Goal: Information Seeking & Learning: Learn about a topic

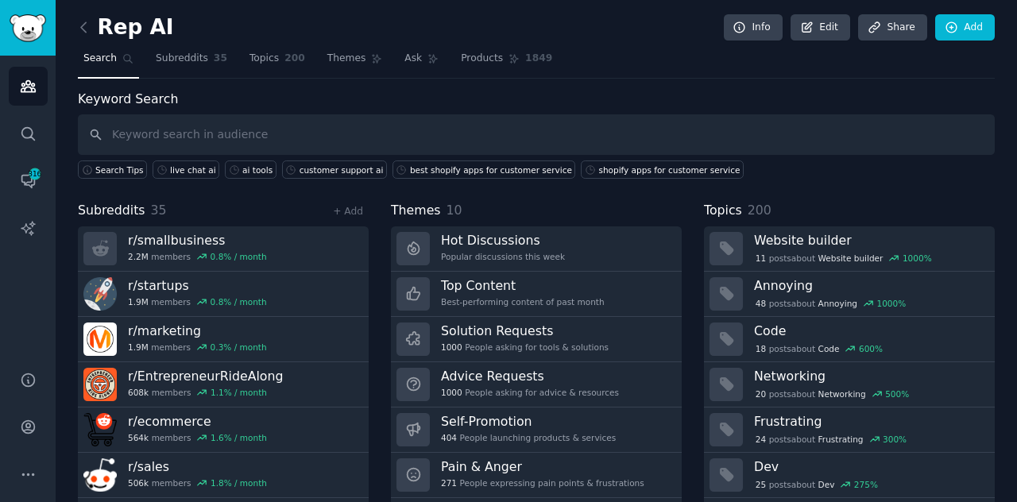
click at [89, 33] on icon at bounding box center [83, 27] width 17 height 17
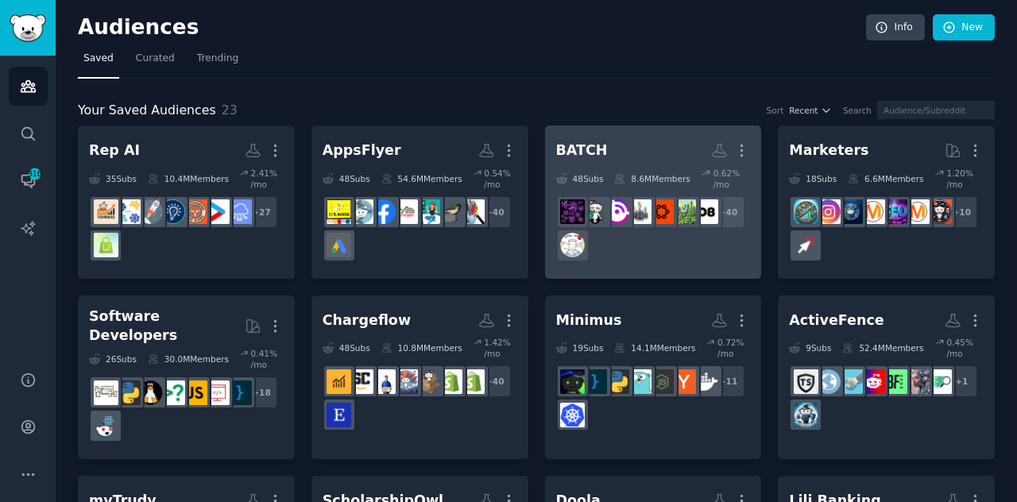
click at [605, 231] on div "+ 40" at bounding box center [653, 228] width 195 height 67
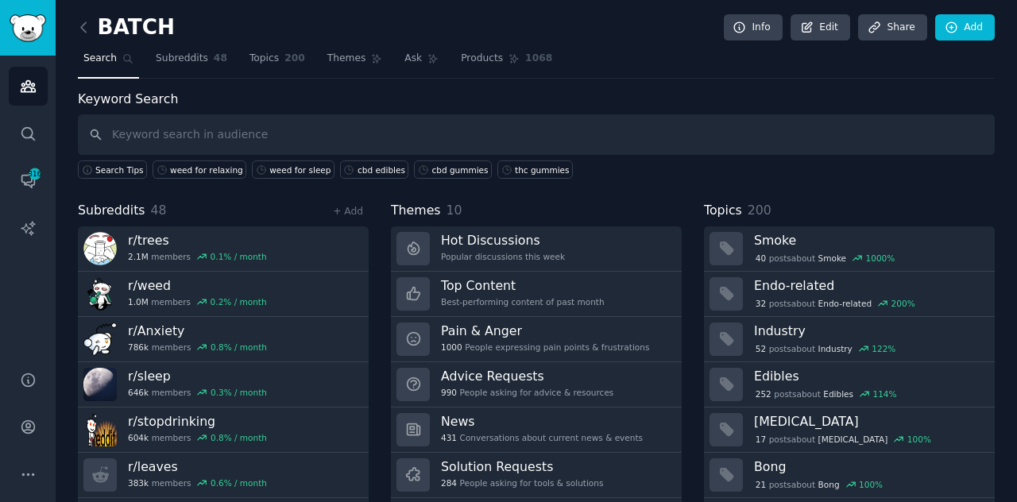
click at [605, 231] on link "Hot Discussions Popular discussions this week" at bounding box center [536, 248] width 291 height 45
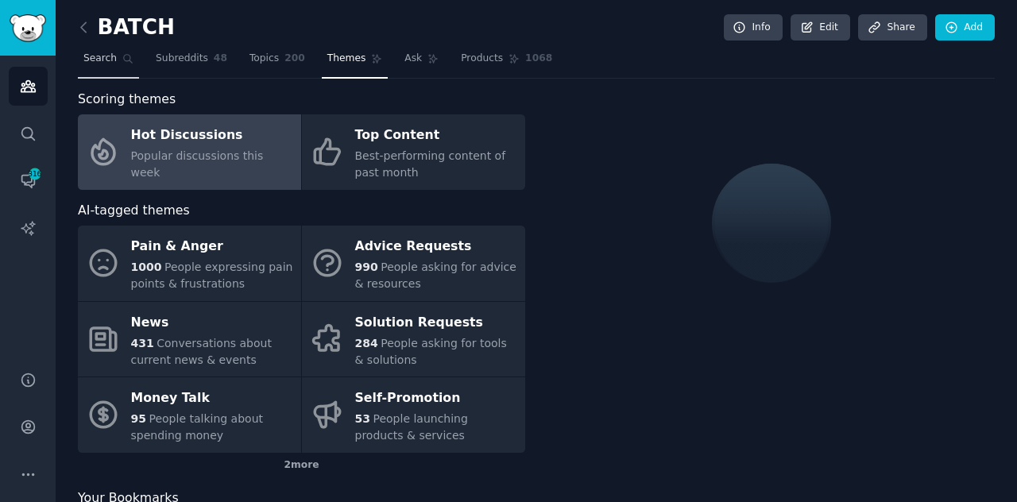
click at [126, 69] on link "Search" at bounding box center [108, 62] width 61 height 33
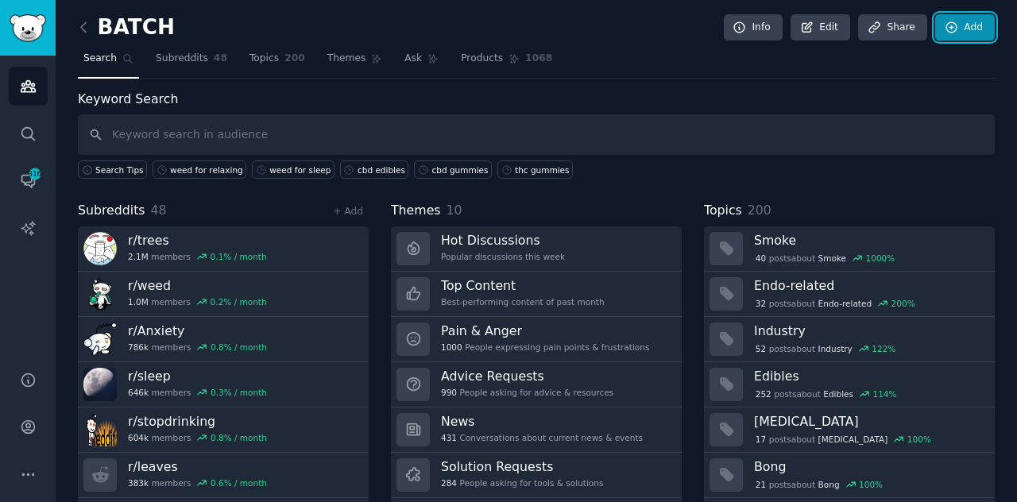
click at [956, 30] on link "Add" at bounding box center [965, 27] width 60 height 27
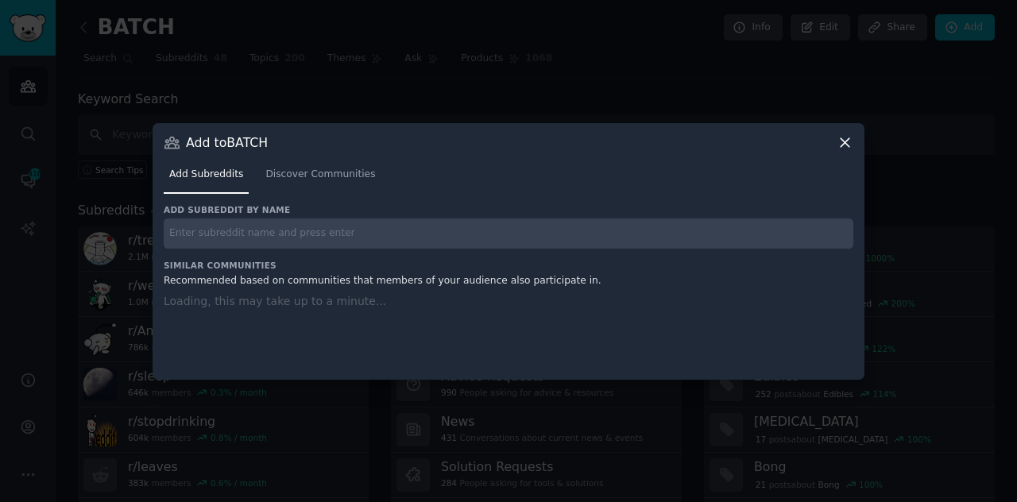
click at [531, 218] on input "text" at bounding box center [508, 233] width 689 height 31
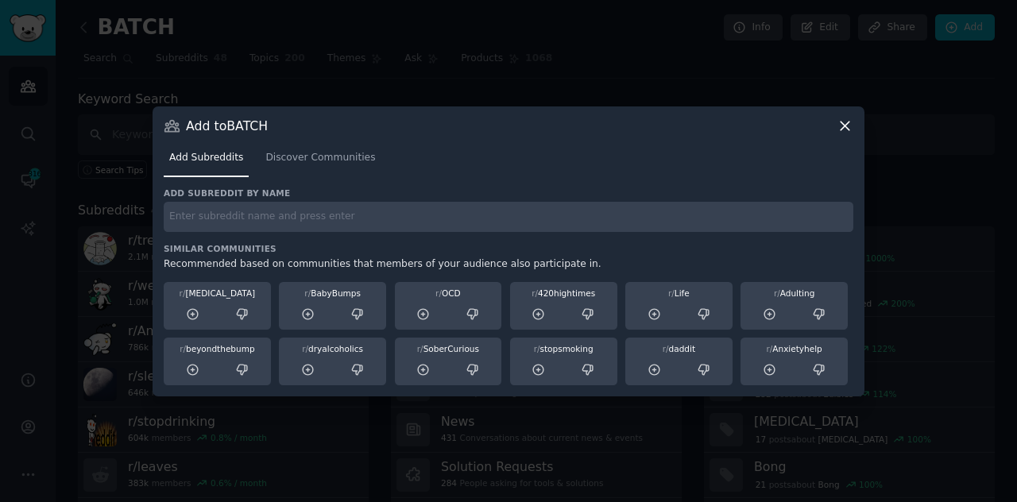
click at [843, 134] on div "Add Subreddits Discover Communities" at bounding box center [508, 161] width 689 height 54
click at [844, 129] on icon at bounding box center [844, 126] width 17 height 17
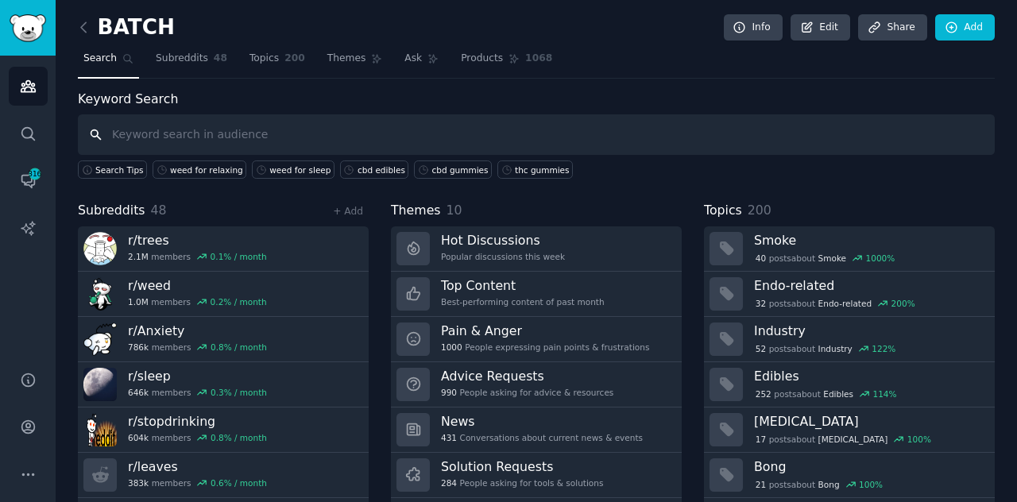
click at [512, 137] on input "text" at bounding box center [536, 134] width 917 height 41
type input "T"
type input "thc gummies"
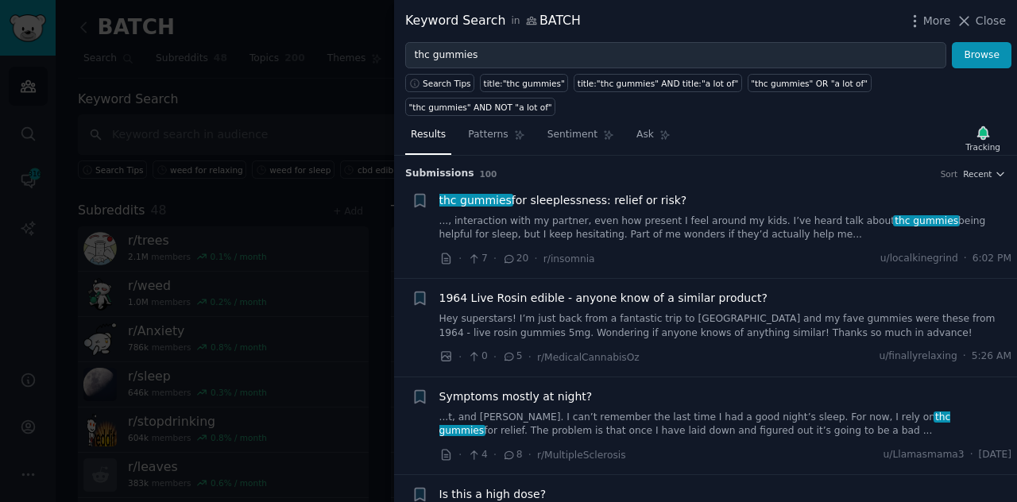
click at [584, 214] on link "..., interaction with my partner, even how present I feel around my kids. I’ve …" at bounding box center [725, 228] width 573 height 28
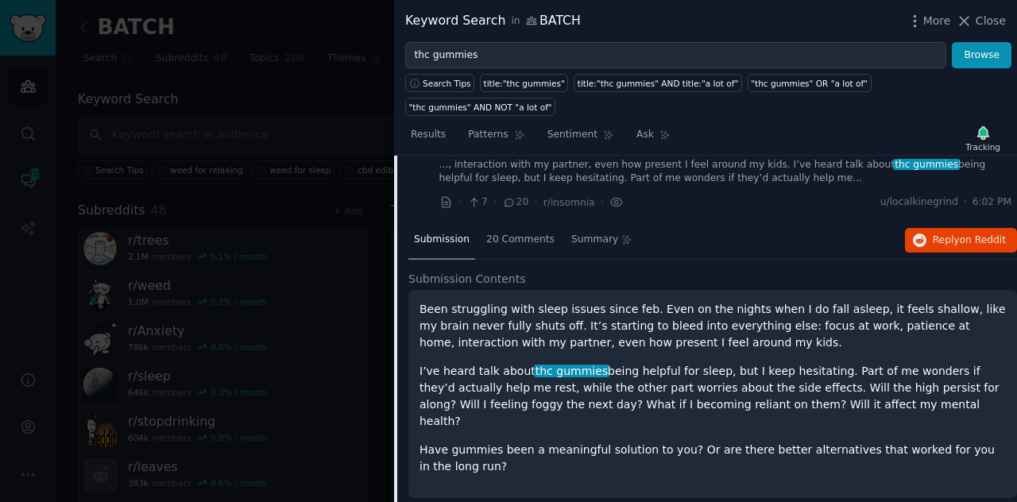
scroll to position [88, 0]
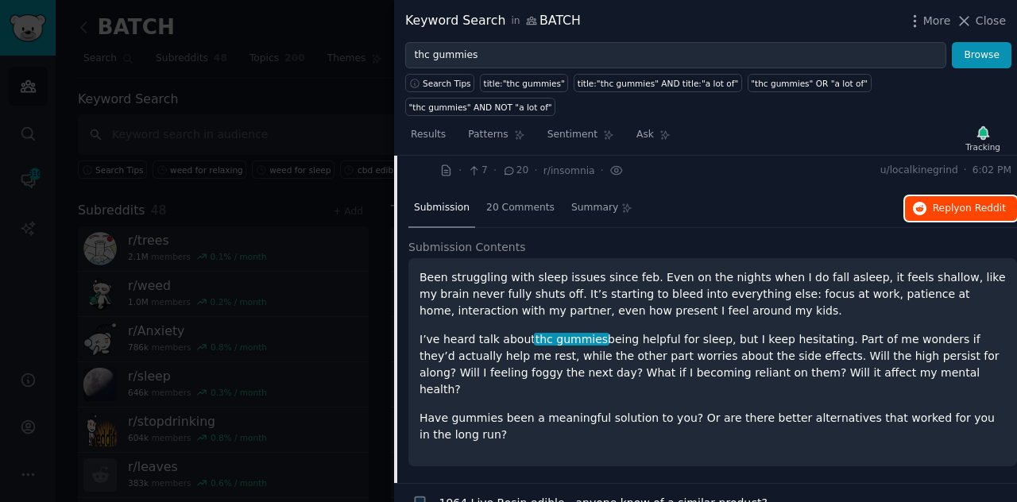
click at [941, 202] on span "Reply on Reddit" at bounding box center [968, 209] width 73 height 14
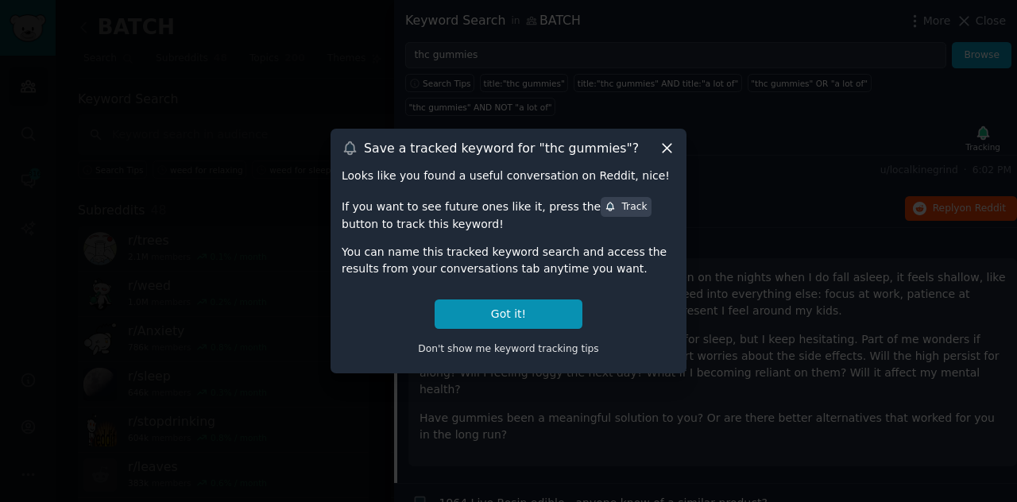
click at [664, 141] on icon at bounding box center [666, 148] width 17 height 17
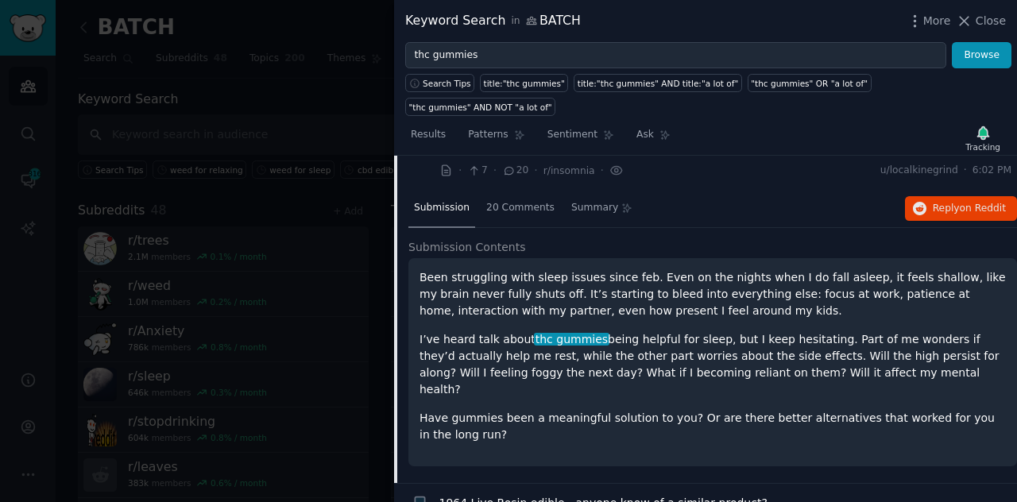
click at [910, 436] on div "Submission Contents Been struggling with sleep issues since feb. Even on the ni…" at bounding box center [712, 361] width 608 height 245
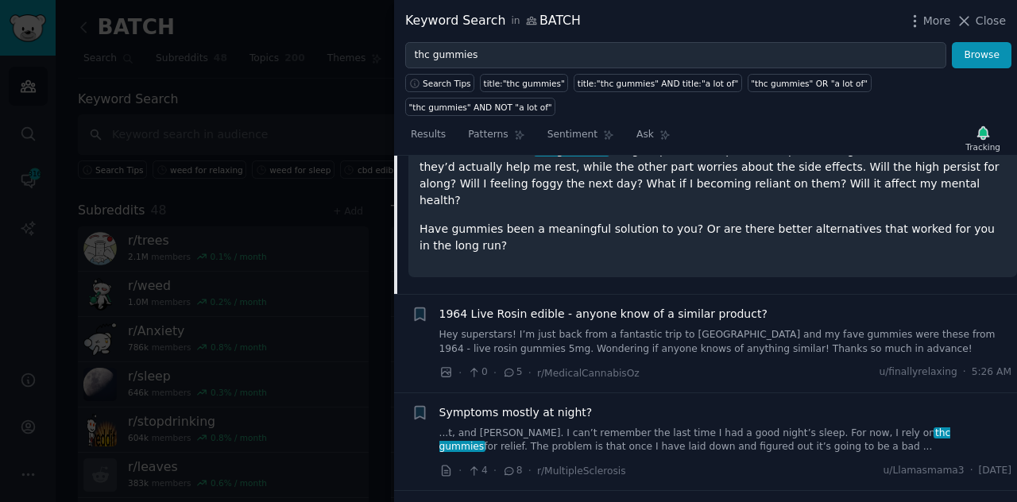
scroll to position [279, 0]
click at [732, 312] on div "1964 Live Rosin edible - anyone know of a similar product? Hey superstars! I’m …" at bounding box center [725, 341] width 573 height 75
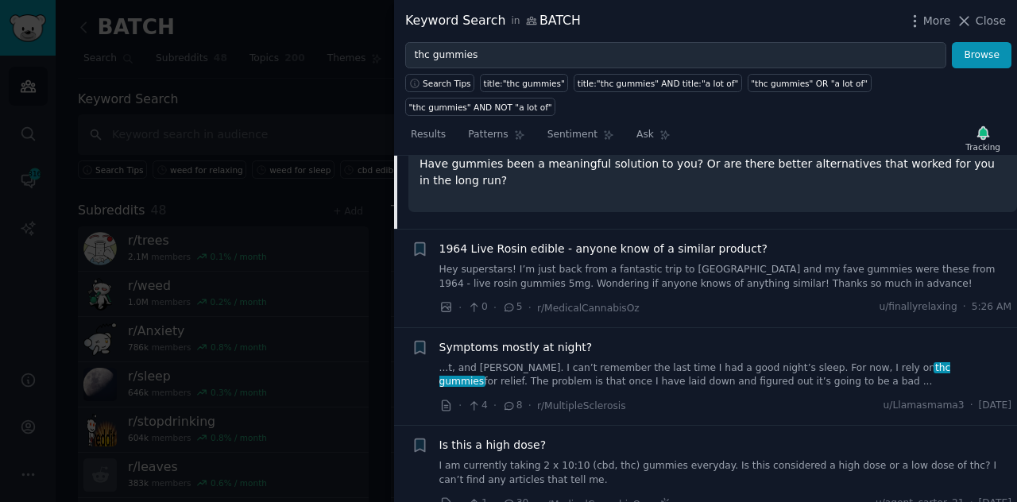
scroll to position [311, 0]
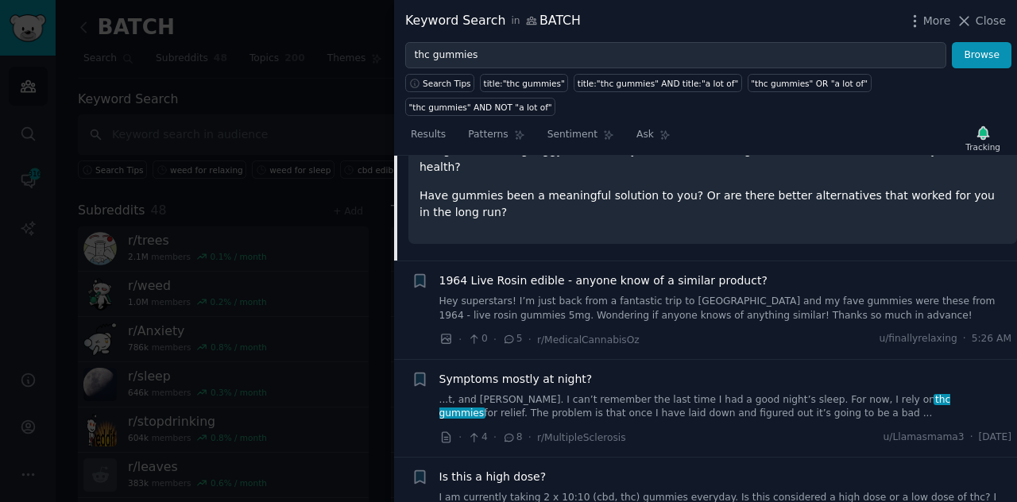
click at [699, 295] on link "Hey superstars! I’m just back from a fantastic trip to [GEOGRAPHIC_DATA] and my…" at bounding box center [725, 309] width 573 height 28
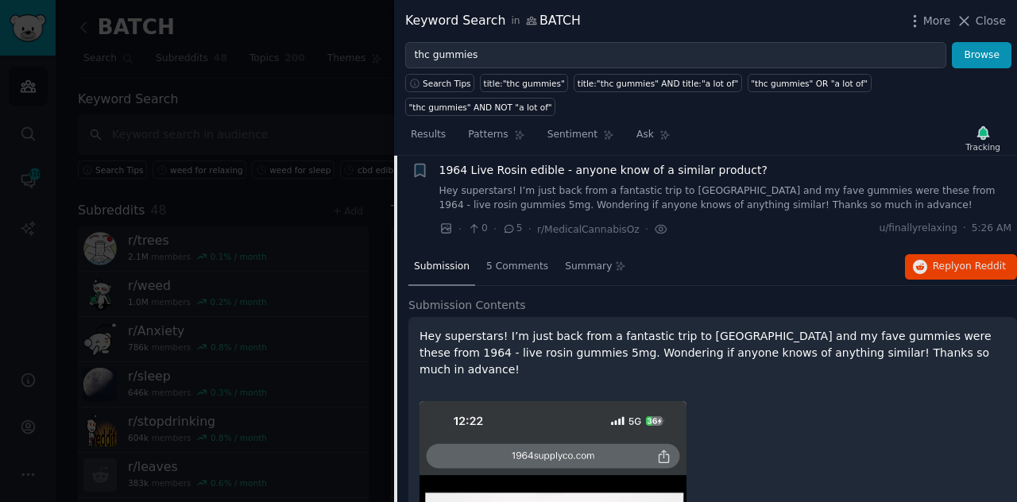
scroll to position [122, 0]
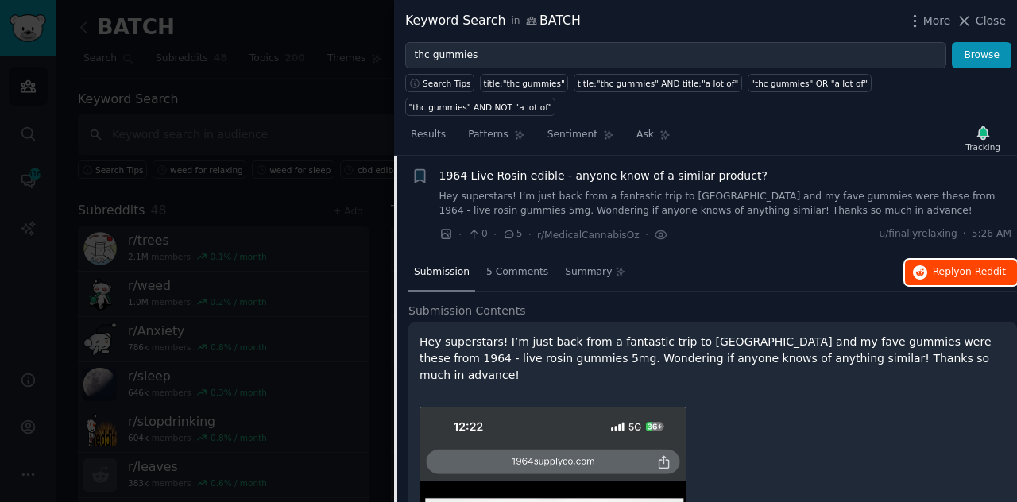
click at [925, 265] on icon "button" at bounding box center [920, 272] width 14 height 14
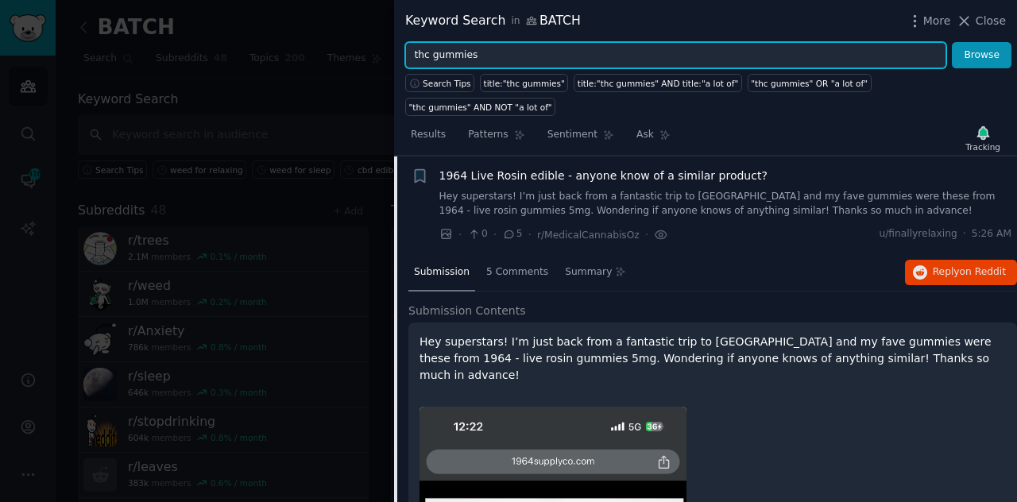
click at [427, 57] on input "thc gummies" at bounding box center [675, 55] width 541 height 27
click at [952, 42] on button "Browse" at bounding box center [982, 55] width 60 height 27
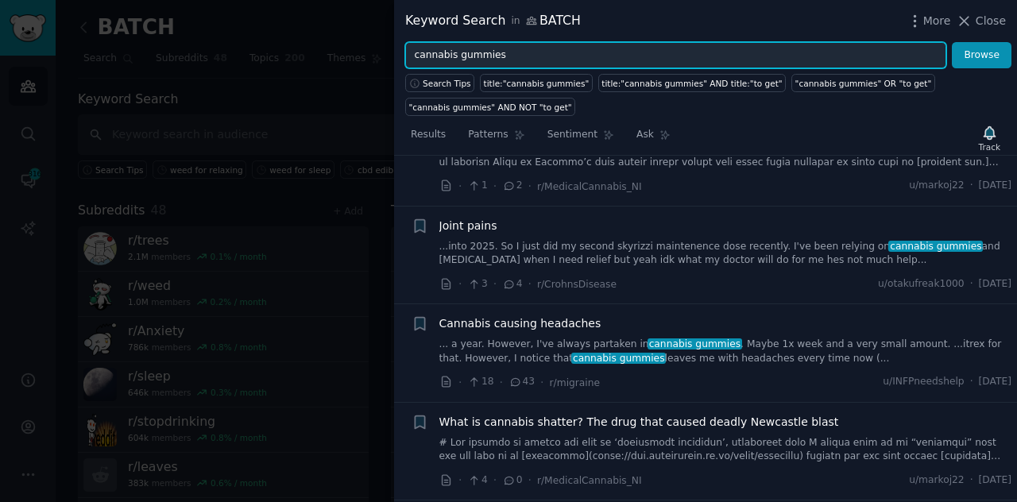
scroll to position [0, 0]
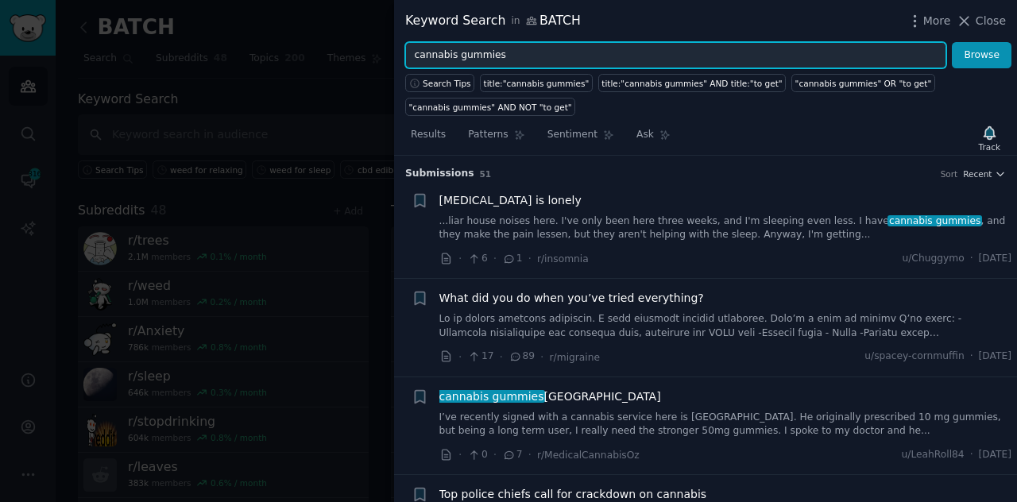
click at [440, 54] on input "cannabis gummies" at bounding box center [675, 55] width 541 height 27
type input "cbd gummies"
click at [952, 42] on button "Browse" at bounding box center [982, 55] width 60 height 27
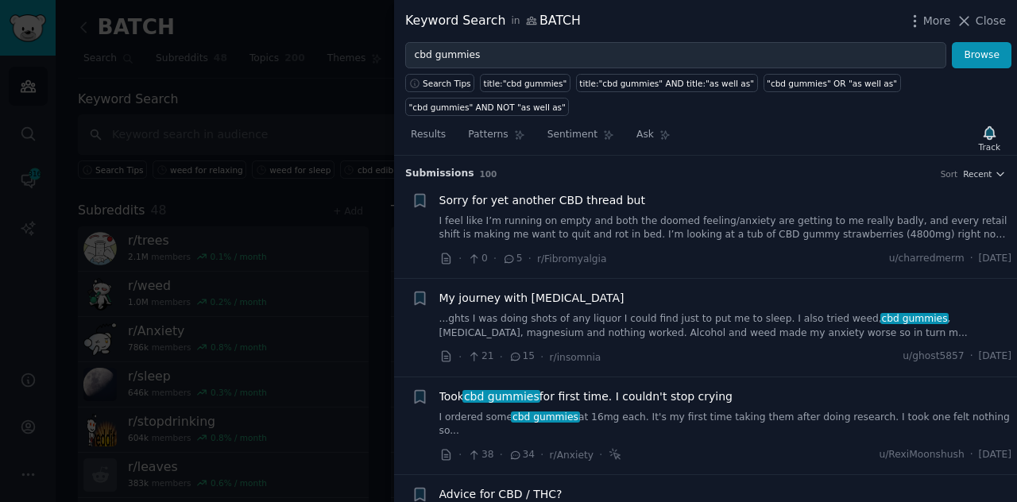
click at [689, 214] on link "I feel like I’m running on empty and both the doomed feeling/anxiety are gettin…" at bounding box center [725, 228] width 573 height 28
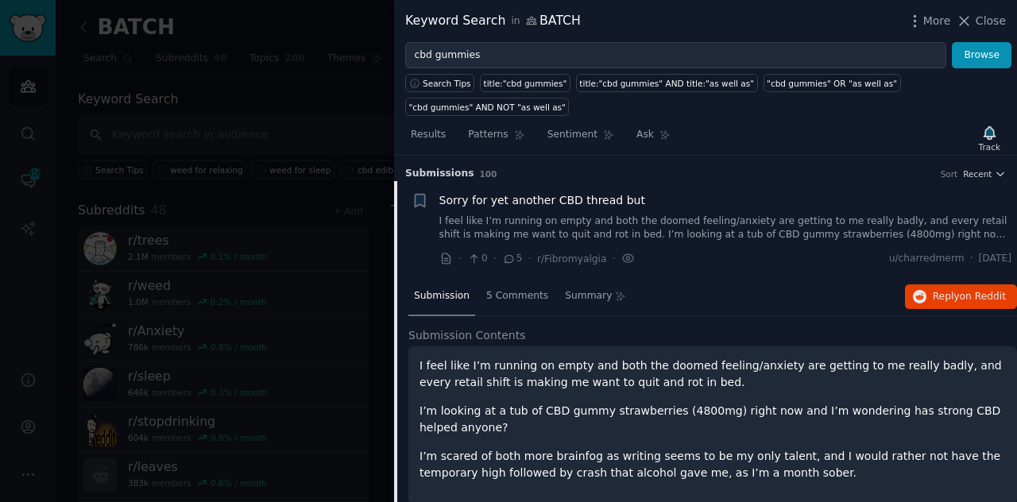
scroll to position [25, 0]
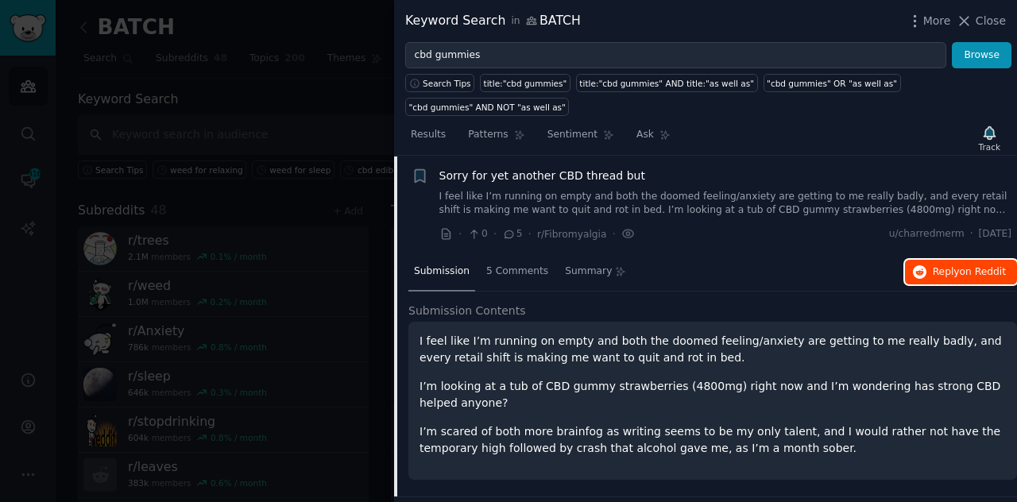
click at [953, 265] on span "Reply on Reddit" at bounding box center [968, 272] width 73 height 14
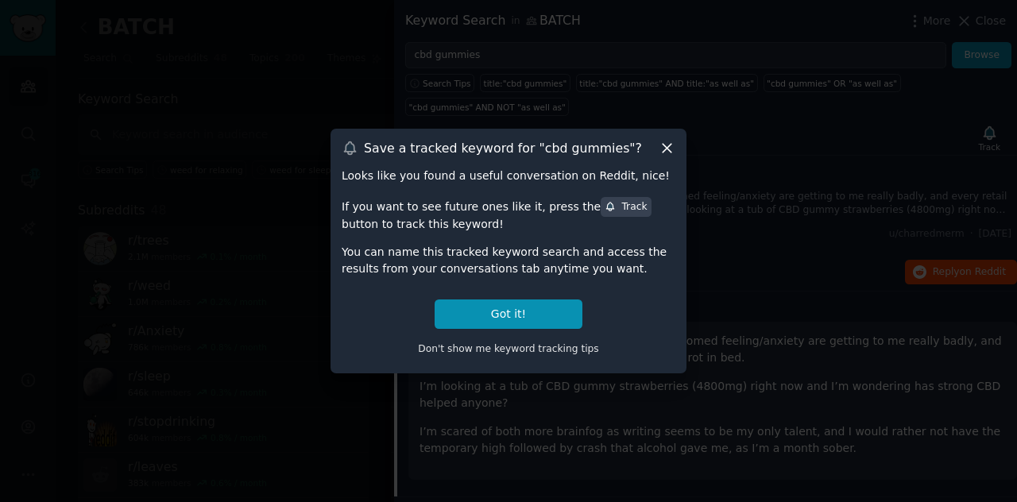
click at [604, 209] on div "Track" at bounding box center [625, 207] width 42 height 14
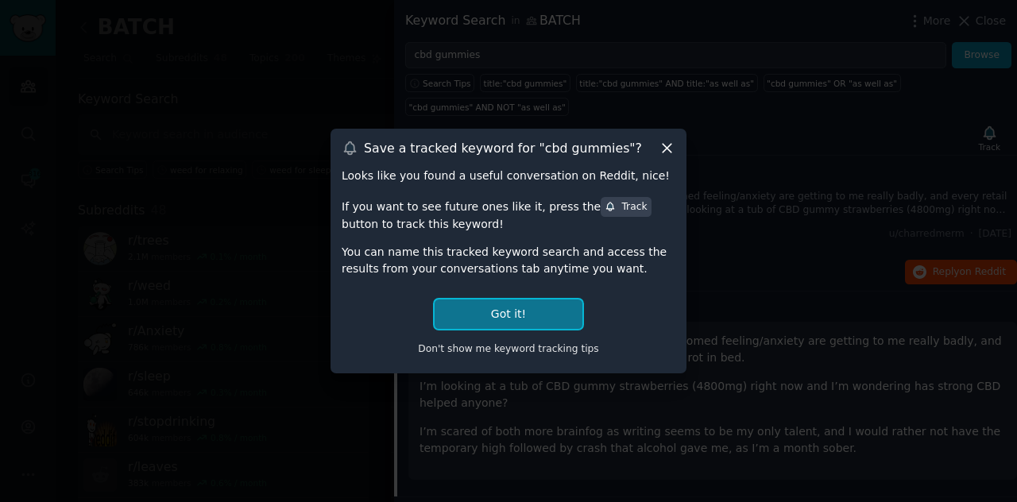
click at [526, 315] on button "Got it!" at bounding box center [508, 313] width 148 height 29
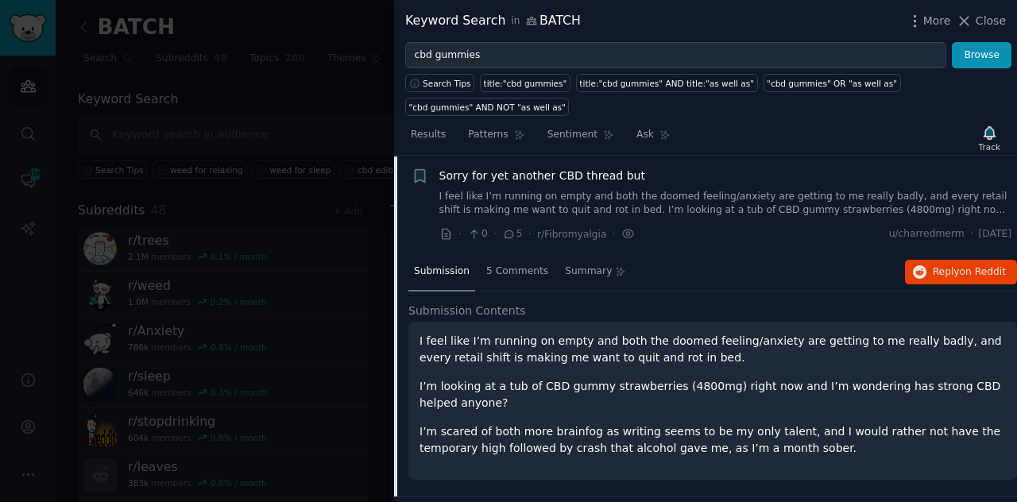
click at [828, 469] on div "Submission Contents I feel like I’m running on empty and both the doomed feelin…" at bounding box center [712, 400] width 608 height 195
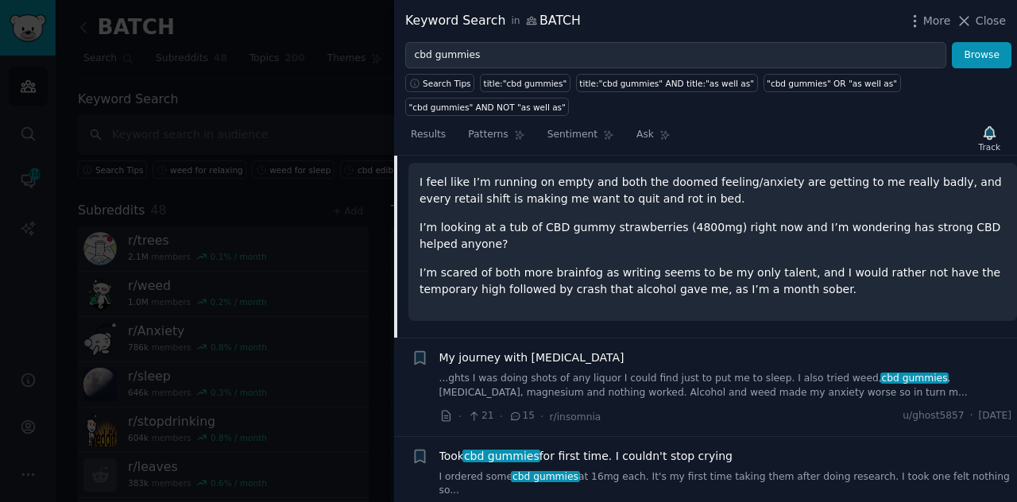
scroll to position [152, 0]
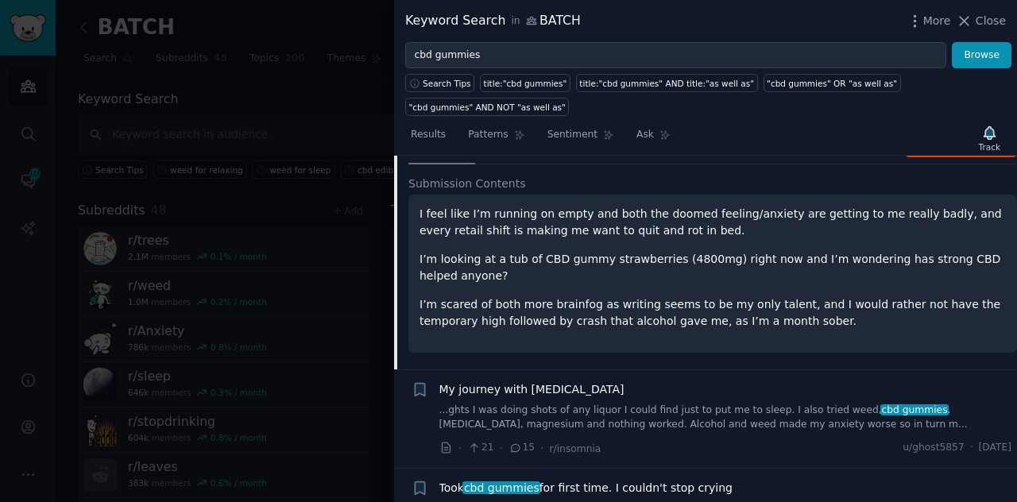
click at [701, 403] on link "...ghts I was doing shots of any liquor I could find just to put me to sleep. I…" at bounding box center [725, 417] width 573 height 28
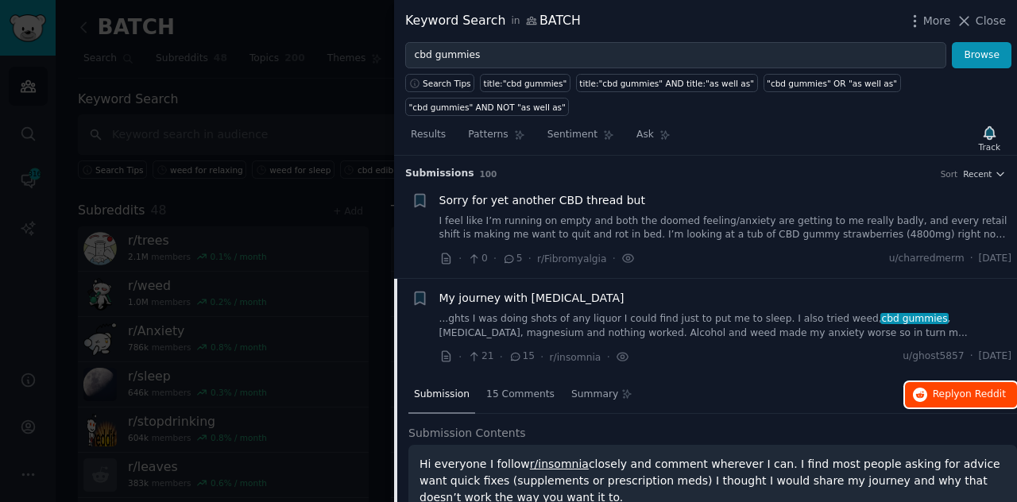
click at [945, 388] on span "Reply on Reddit" at bounding box center [968, 395] width 73 height 14
click at [838, 425] on h2 "Submission Contents" at bounding box center [712, 433] width 608 height 17
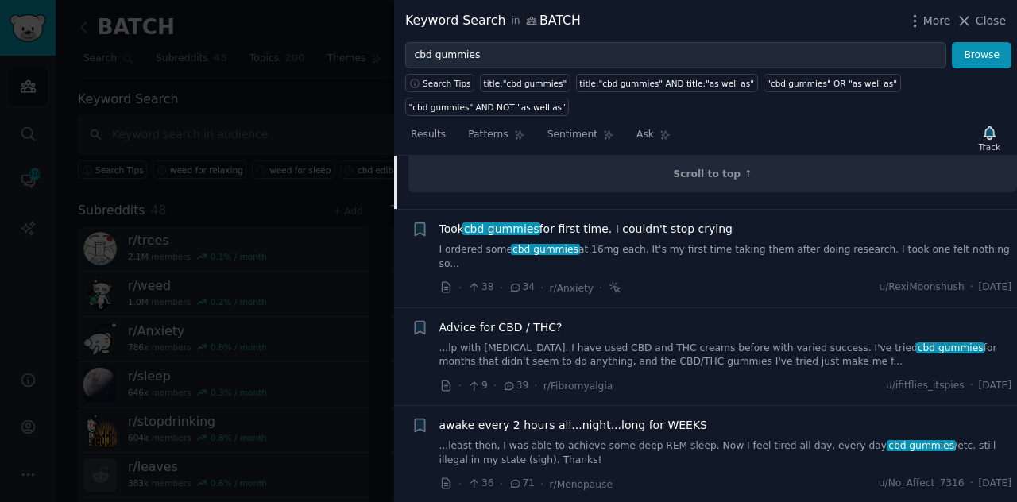
scroll to position [1176, 0]
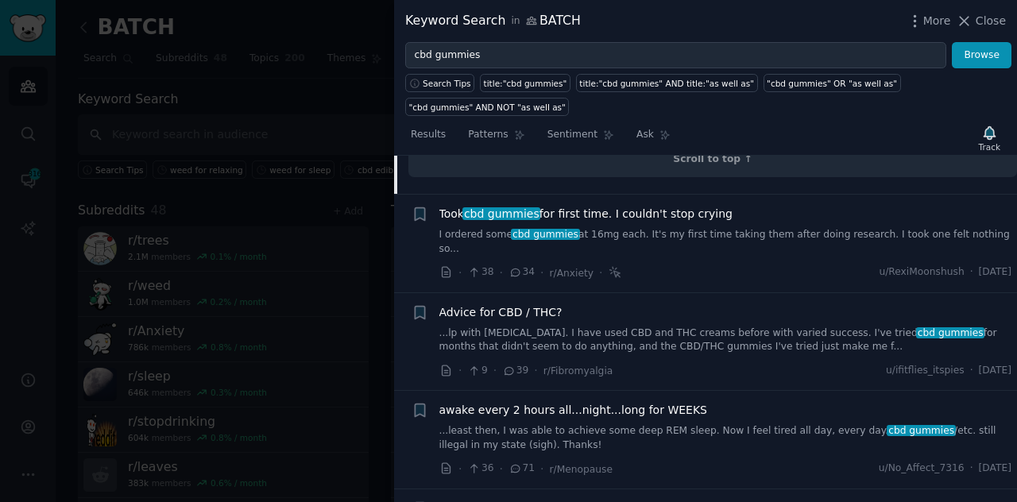
click at [576, 424] on link "...least then, I was able to achieve some deep REM sleep. Now I feel tired all …" at bounding box center [725, 438] width 573 height 28
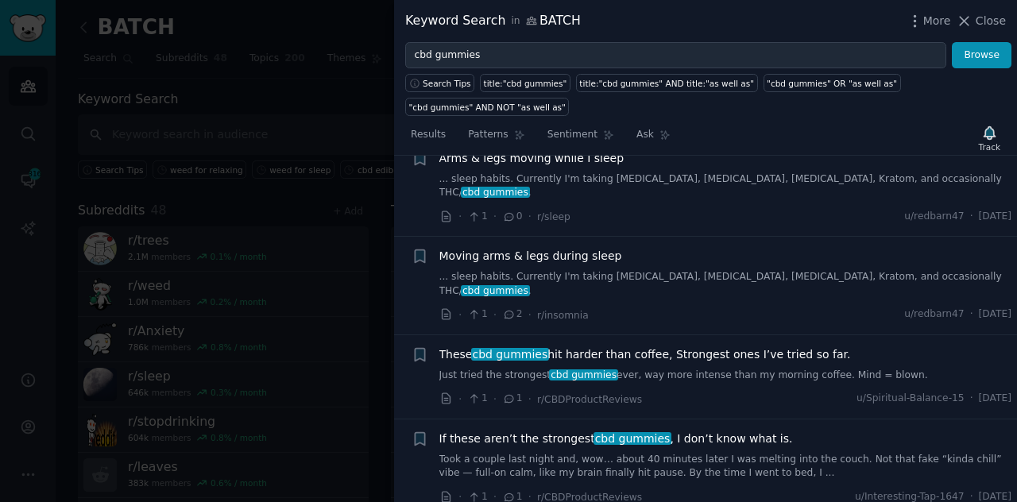
scroll to position [1037, 0]
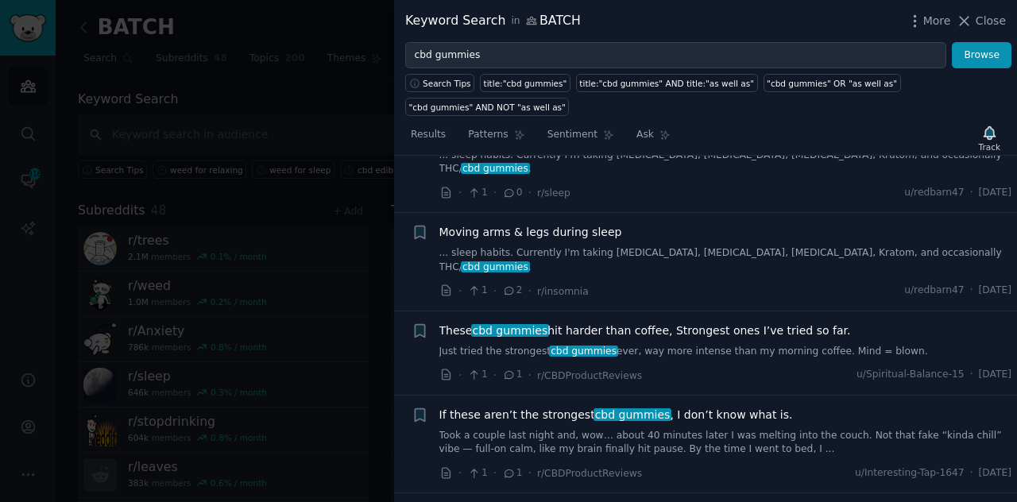
click at [156, 303] on div at bounding box center [508, 251] width 1017 height 502
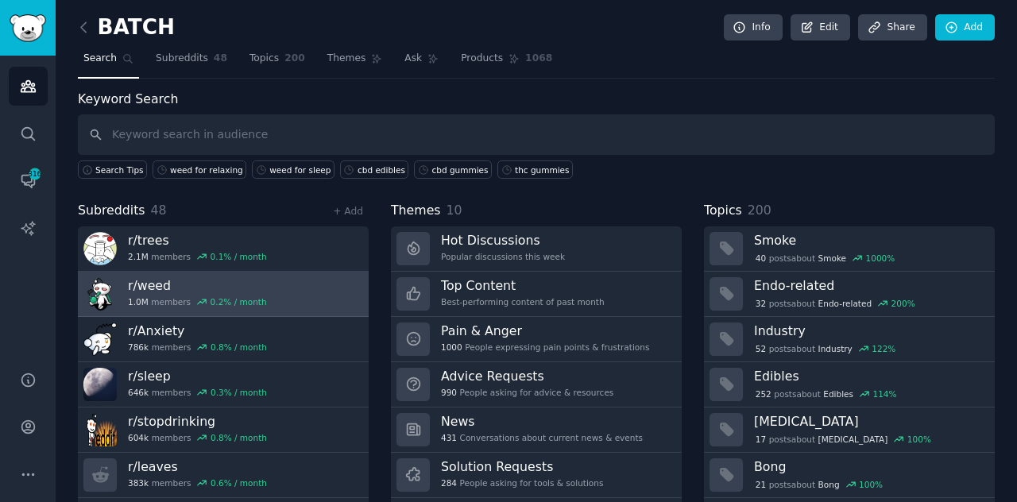
click at [222, 284] on h3 "r/ weed" at bounding box center [197, 285] width 139 height 17
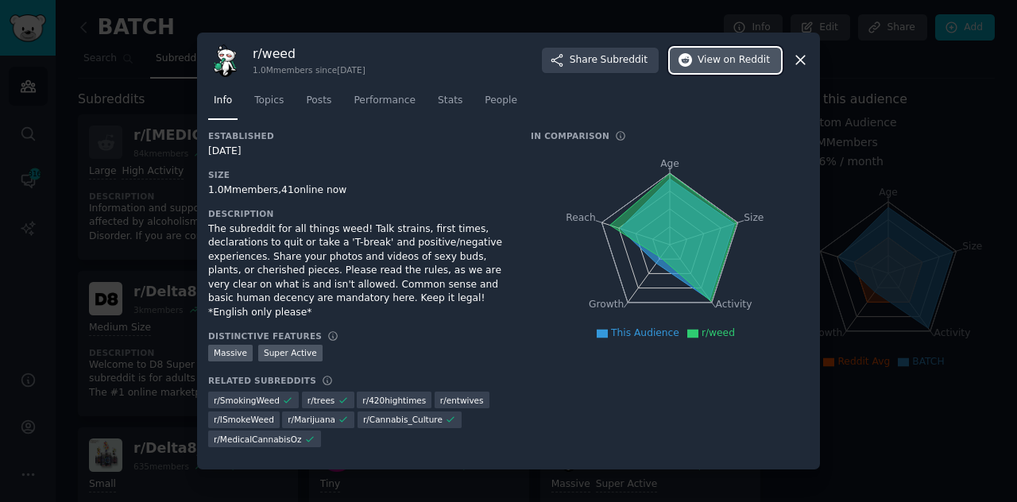
click at [706, 64] on span "View on Reddit" at bounding box center [733, 60] width 72 height 14
click at [809, 72] on div "r/ weed 1.0M members since [DATE] Share Subreddit View on Reddit Info Topics Po…" at bounding box center [508, 252] width 623 height 438
click at [799, 68] on icon at bounding box center [800, 60] width 17 height 17
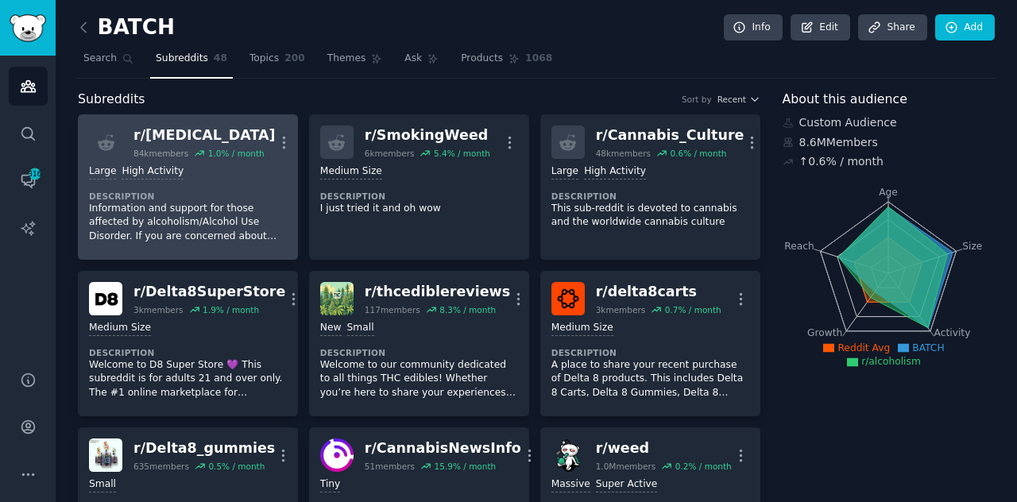
click at [250, 183] on div "Large High Activity Description Information and support for those affected by a…" at bounding box center [188, 204] width 198 height 90
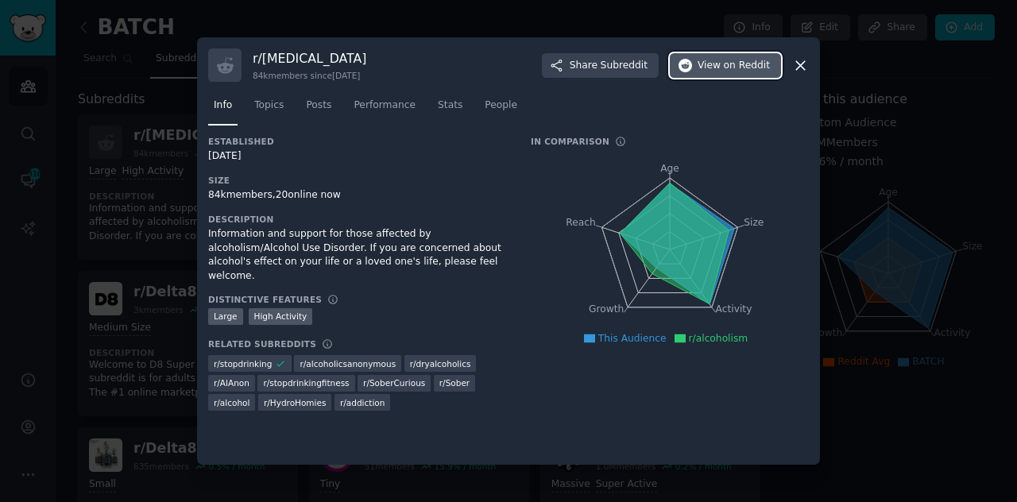
click at [742, 75] on button "View on Reddit" at bounding box center [725, 65] width 111 height 25
click at [801, 57] on icon at bounding box center [800, 65] width 17 height 17
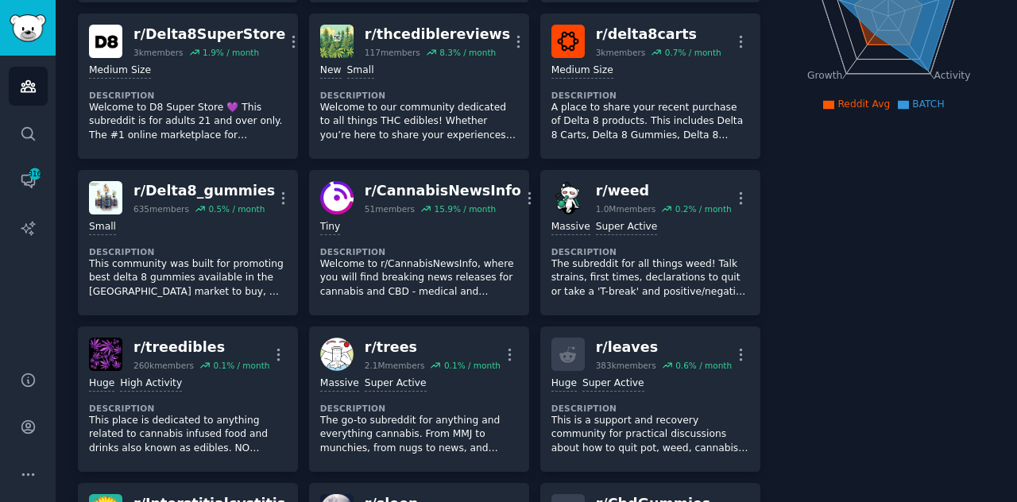
scroll to position [258, 0]
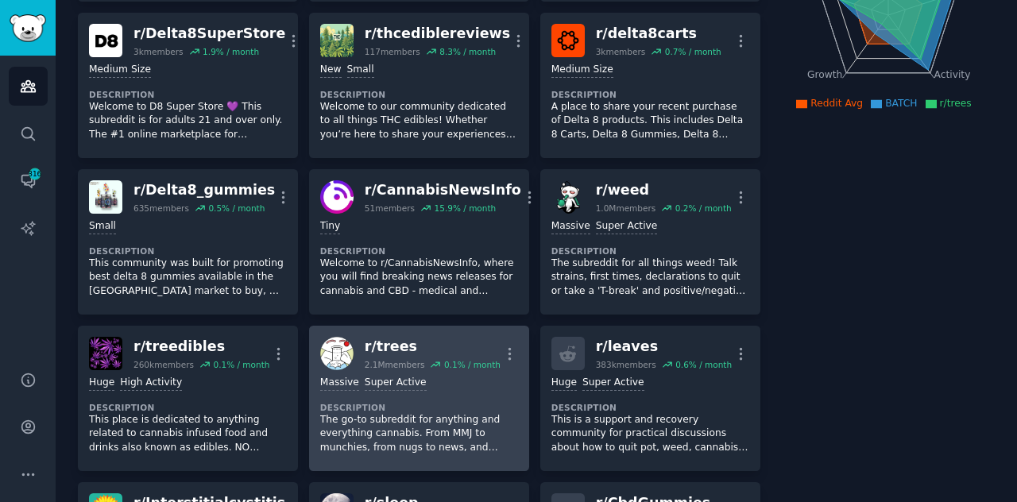
click at [384, 344] on div "r/ trees" at bounding box center [433, 347] width 136 height 20
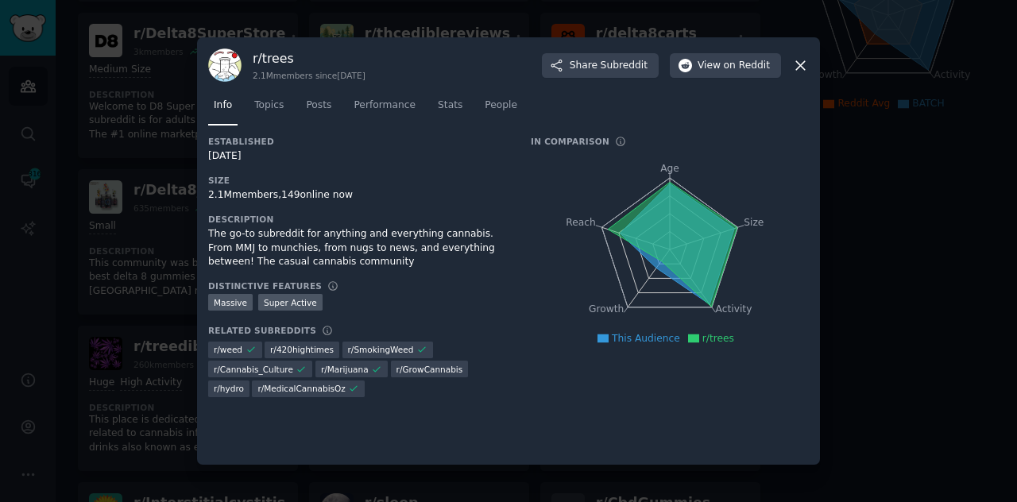
click at [801, 71] on icon at bounding box center [800, 65] width 17 height 17
